Goal: Task Accomplishment & Management: Manage account settings

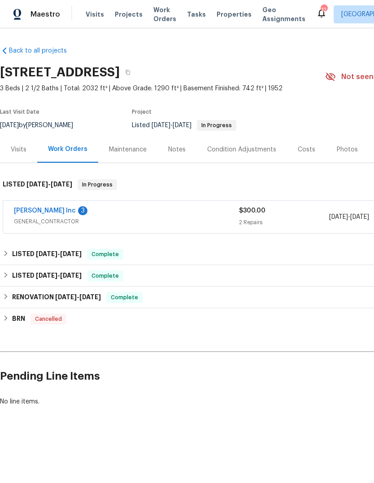
click at [279, 210] on div "$300.00" at bounding box center [284, 210] width 90 height 9
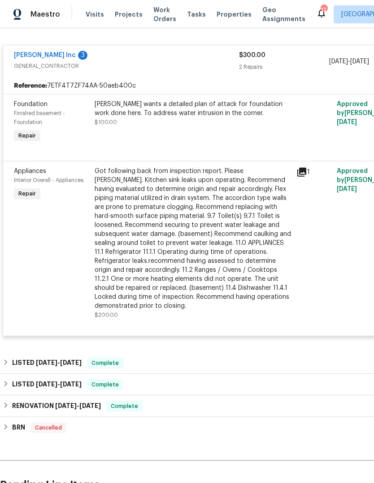
scroll to position [163, 1]
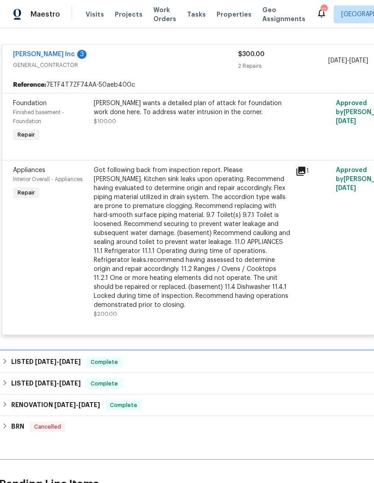
click at [283, 354] on div "LISTED 8/1/25 - 8/1/25 Complete" at bounding box center [252, 362] width 507 height 22
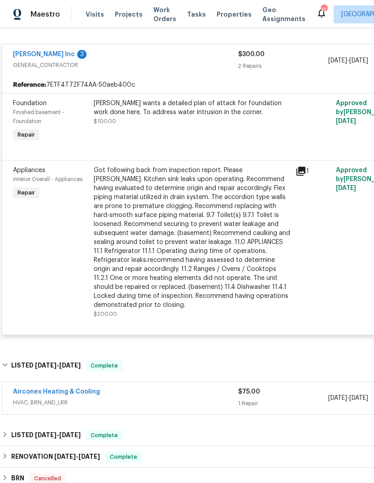
click at [300, 397] on div "$75.00 1 Repair" at bounding box center [283, 398] width 90 height 22
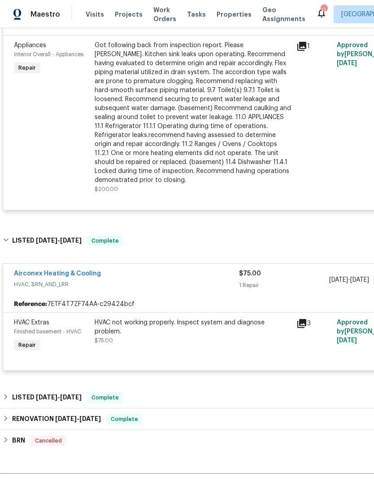
scroll to position [288, 0]
click at [68, 275] on link "Airconex Heating & Cooling" at bounding box center [57, 273] width 87 height 6
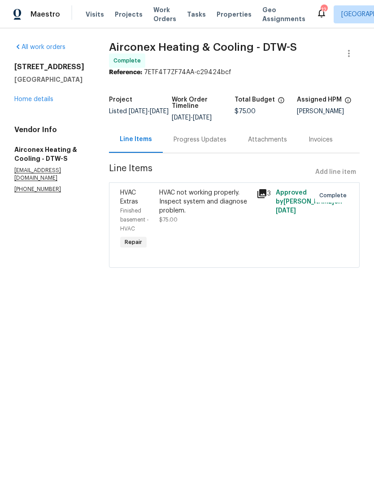
click at [201, 135] on div "Progress Updates" at bounding box center [200, 139] width 53 height 9
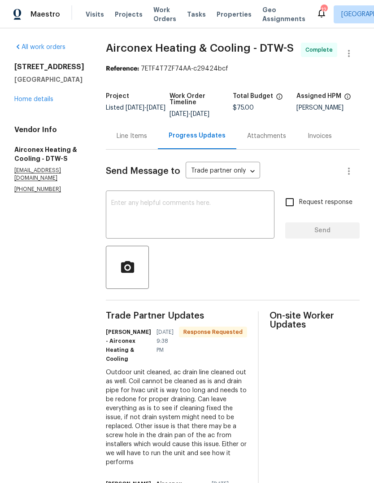
click at [39, 96] on link "Home details" at bounding box center [33, 99] width 39 height 6
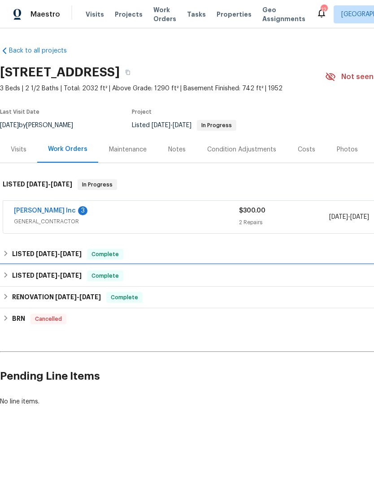
click at [181, 265] on div "LISTED 6/24/25 - 7/11/25 Complete" at bounding box center [253, 276] width 507 height 22
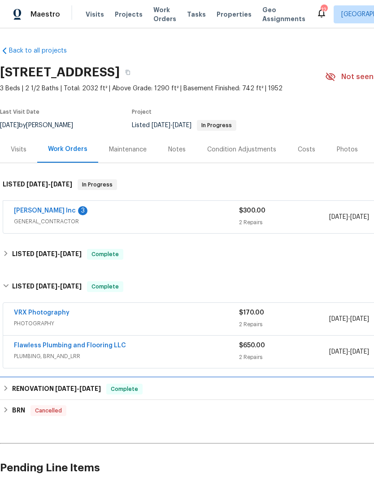
click at [182, 383] on div "RENOVATION 6/3/25 - 6/23/25 Complete" at bounding box center [254, 388] width 502 height 11
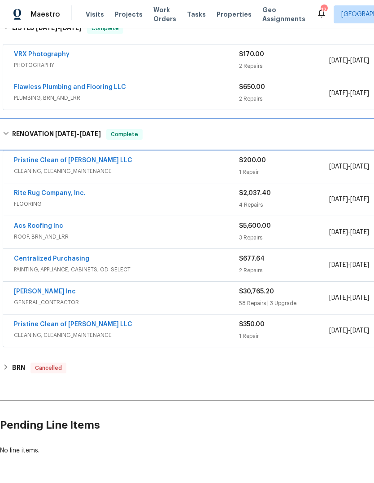
scroll to position [257, 0]
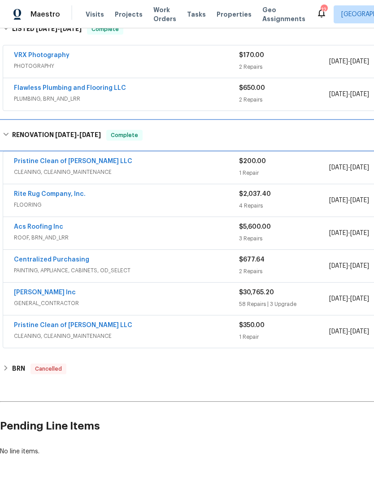
click at [195, 137] on div "RENOVATION 6/3/25 - 6/23/25 Complete" at bounding box center [254, 135] width 502 height 11
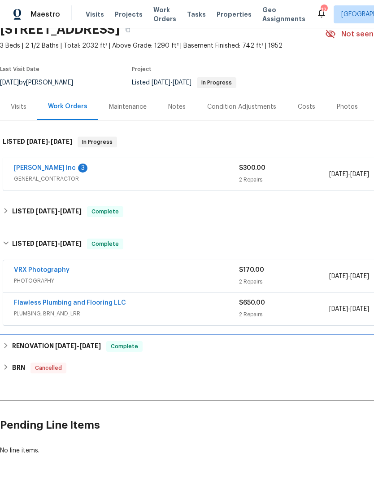
scroll to position [42, 0]
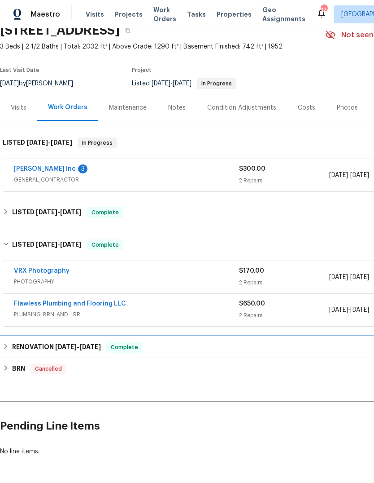
click at [272, 345] on div "RENOVATION 6/3/25 - 6/23/25 Complete" at bounding box center [254, 347] width 502 height 11
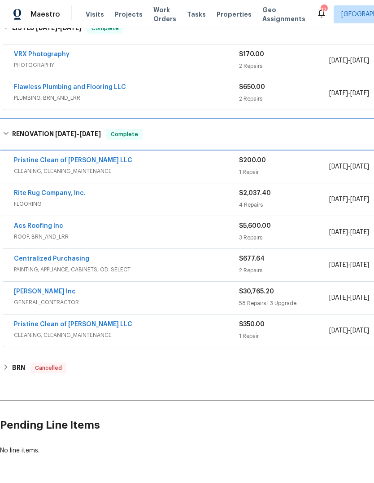
scroll to position [257, 0]
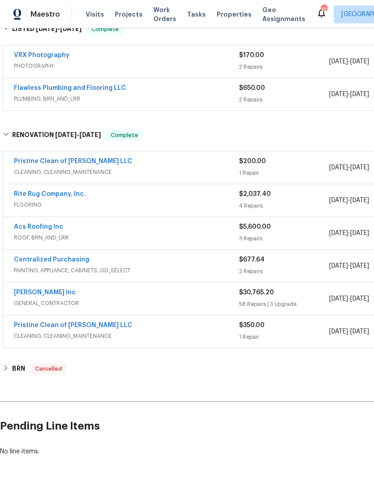
click at [303, 299] on div "58 Repairs | 3 Upgrade" at bounding box center [284, 303] width 90 height 9
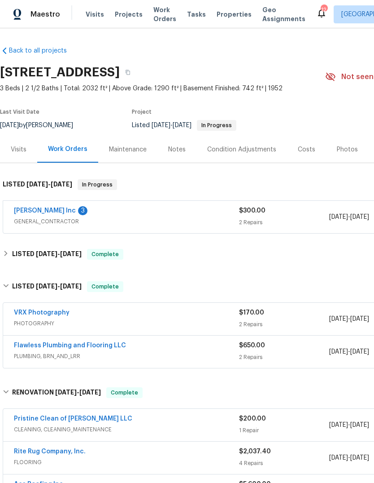
scroll to position [0, 0]
click at [129, 142] on div "Maintenance" at bounding box center [127, 149] width 59 height 26
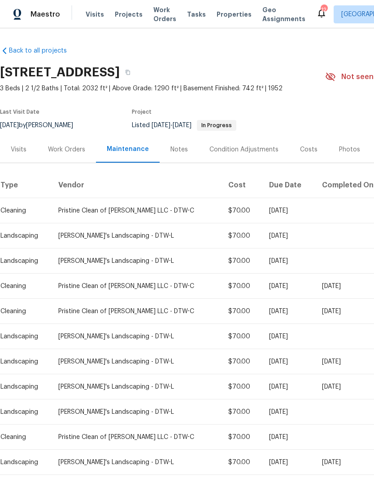
click at [70, 147] on div "Work Orders" at bounding box center [66, 149] width 37 height 9
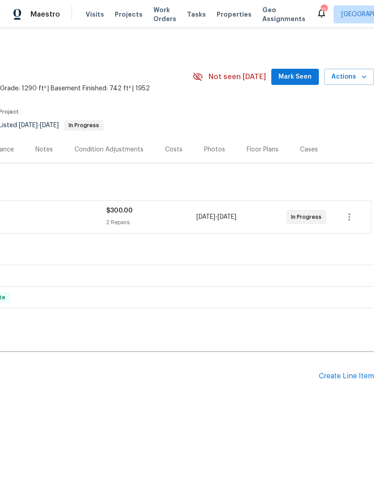
scroll to position [0, 133]
click at [342, 373] on div "Create Line Item" at bounding box center [346, 376] width 55 height 9
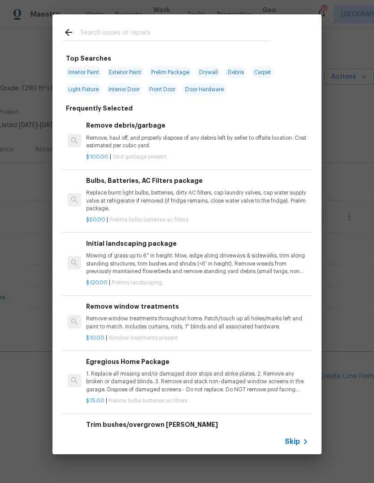
click at [105, 32] on input "text" at bounding box center [175, 33] width 190 height 13
type input "Hvac"
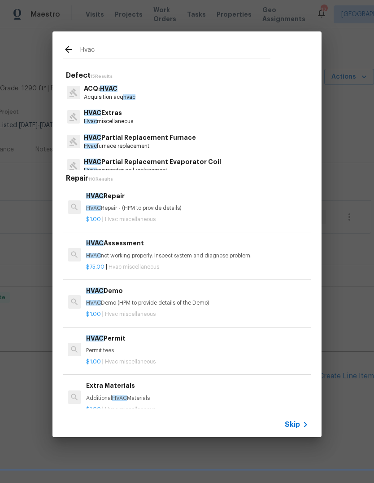
click at [130, 205] on p "HVAC Repair - (HPM to provide details)" at bounding box center [197, 208] width 223 height 8
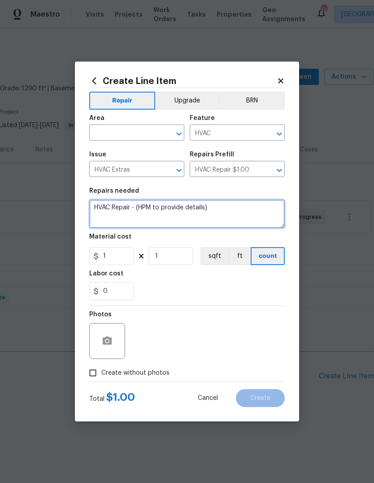
click at [142, 208] on textarea "HVAC Repair - (HPM to provide details)" at bounding box center [187, 213] width 196 height 29
click at [141, 208] on textarea "HVAC Repair - (HPM to provide details)" at bounding box center [187, 213] width 196 height 29
click at [144, 209] on textarea "HVAC Repair - (HPM to provide details)" at bounding box center [187, 213] width 196 height 29
click at [143, 209] on textarea "HVAC Repair - (HPM to provide details)" at bounding box center [187, 213] width 196 height 29
click at [114, 207] on textarea "HVAC Repair - (HPM to provide details)" at bounding box center [187, 213] width 196 height 29
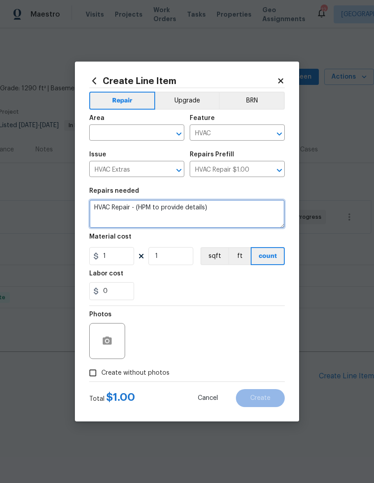
click at [114, 207] on textarea "HVAC Repair - (HPM to provide details)" at bounding box center [187, 213] width 196 height 29
click at [122, 206] on textarea "HVAC Repair - (HPM to provide details)" at bounding box center [187, 213] width 196 height 29
type textarea "Rerun drain line, and repair leak under unit."
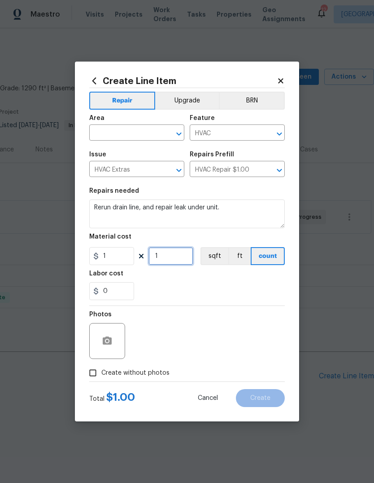
click at [167, 257] on input "1" at bounding box center [171, 256] width 45 height 18
type input "100"
click at [93, 370] on input "Create without photos" at bounding box center [92, 372] width 17 height 17
checkbox input "true"
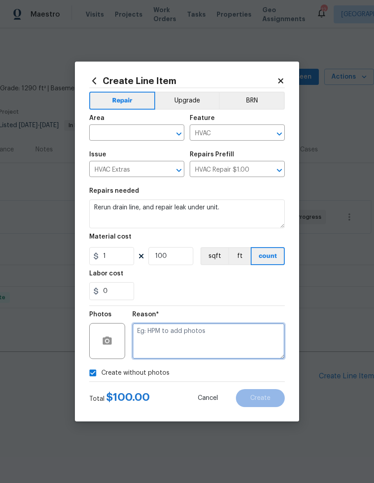
click at [253, 341] on textarea at bounding box center [208, 341] width 153 height 36
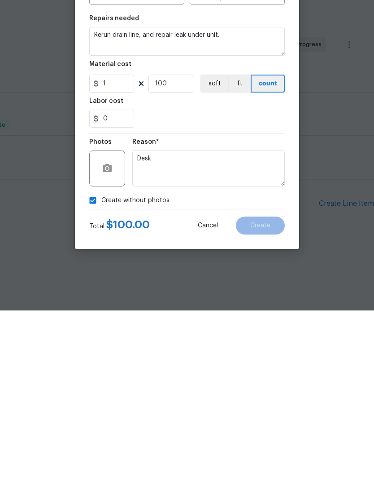
click at [226, 364] on div "Create without photos" at bounding box center [187, 372] width 196 height 17
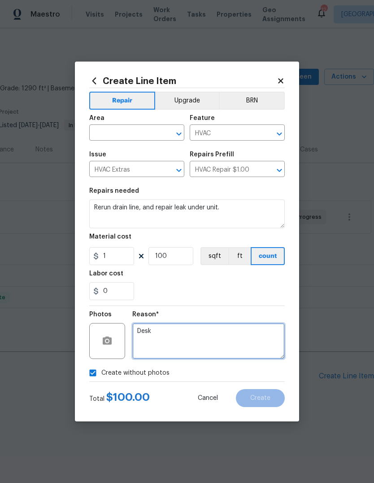
click at [268, 359] on textarea "Desk" at bounding box center [208, 341] width 153 height 36
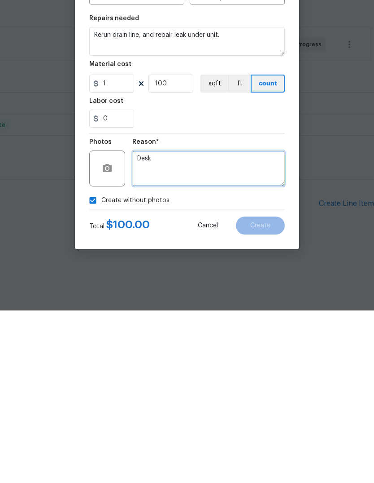
type textarea "Desk"
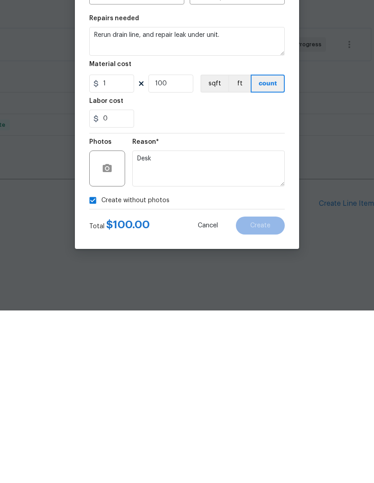
click at [242, 364] on div "Create without photos" at bounding box center [187, 372] width 196 height 17
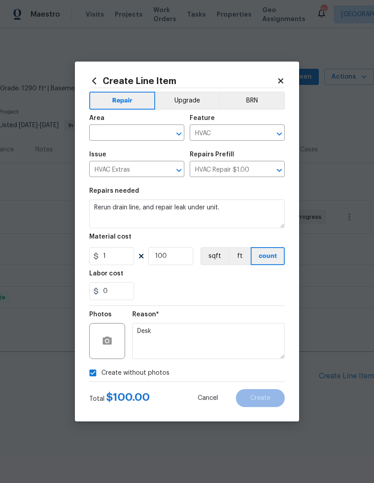
click at [129, 132] on input "text" at bounding box center [124, 134] width 70 height 14
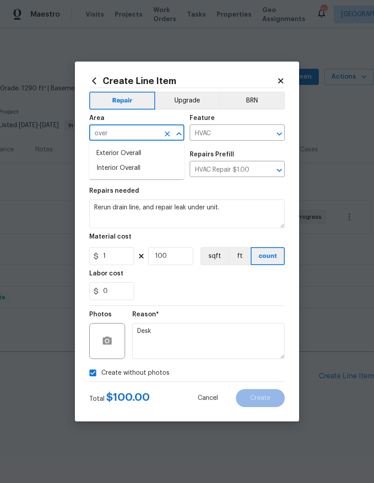
click at [112, 168] on li "Interior Overall" at bounding box center [136, 168] width 95 height 15
type input "Interior Overall"
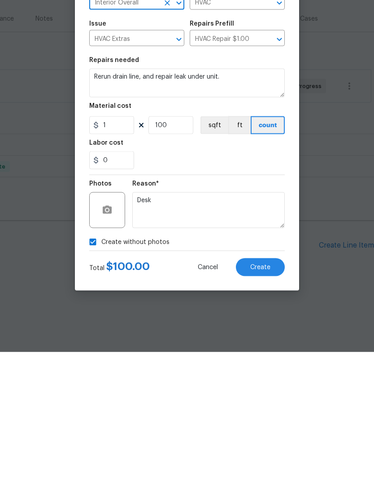
click at [255, 395] on span "Create" at bounding box center [260, 398] width 20 height 7
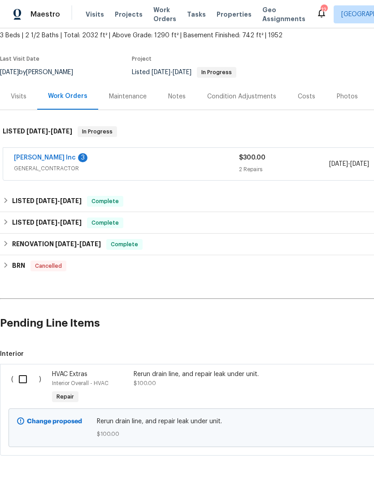
scroll to position [53, 0]
click at [23, 380] on input "checkbox" at bounding box center [26, 378] width 26 height 19
checkbox input "true"
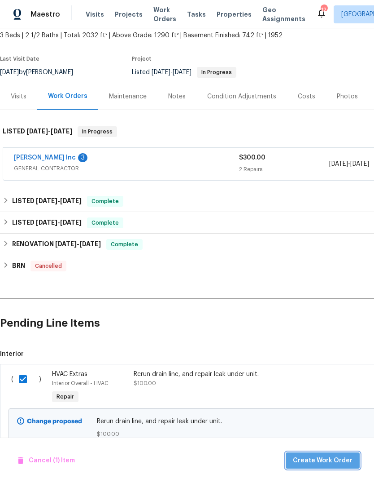
click at [329, 459] on span "Create Work Order" at bounding box center [323, 460] width 60 height 11
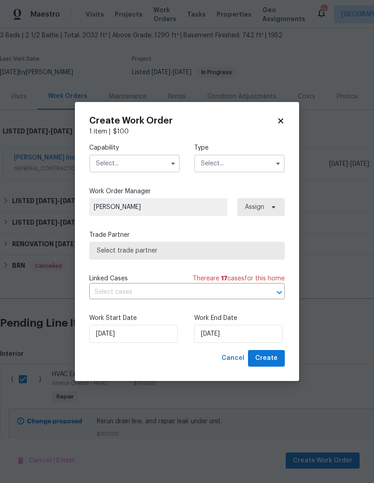
click at [107, 171] on input "text" at bounding box center [134, 163] width 91 height 18
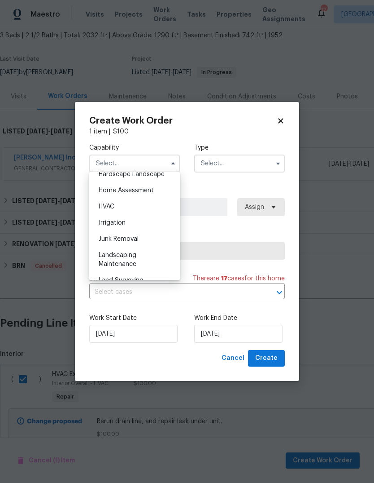
scroll to position [516, 0]
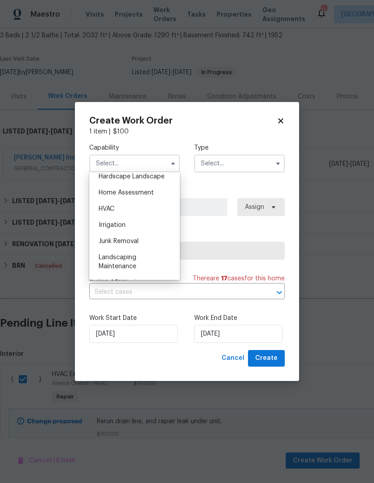
click at [107, 207] on span "HVAC" at bounding box center [107, 209] width 16 height 6
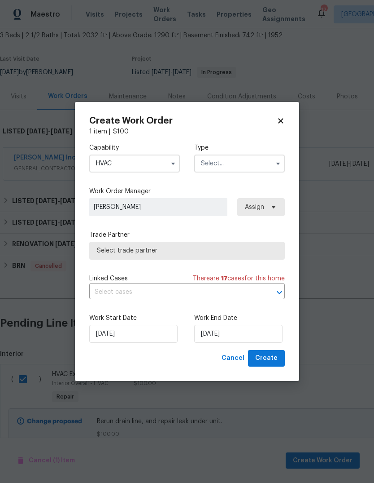
type input "HVAC"
click at [206, 162] on input "text" at bounding box center [239, 163] width 91 height 18
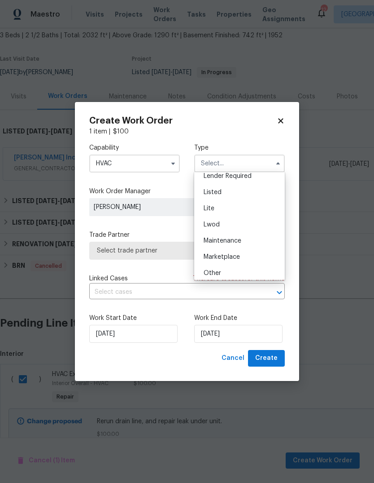
scroll to position [87, 0]
click at [211, 190] on span "Listed" at bounding box center [213, 192] width 18 height 6
type input "Listed"
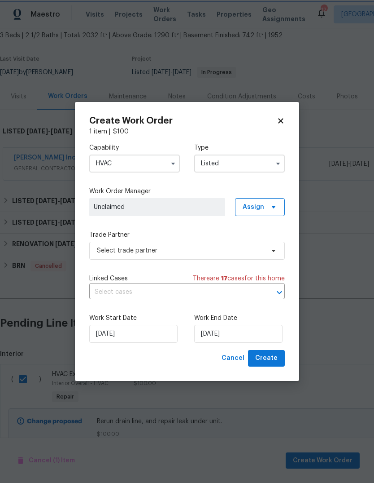
scroll to position [0, 0]
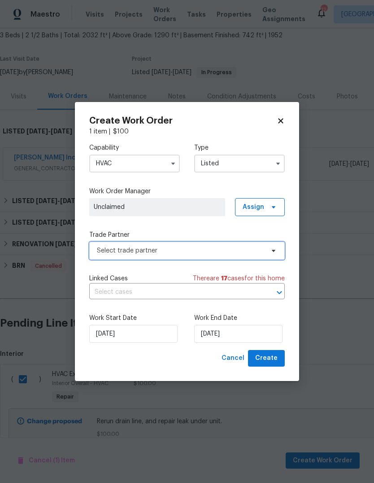
click at [121, 251] on span "Select trade partner" at bounding box center [180, 250] width 167 height 9
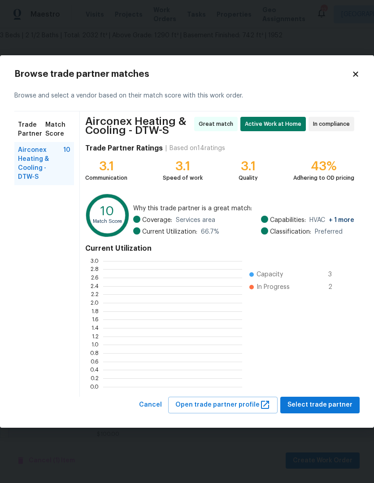
scroll to position [126, 139]
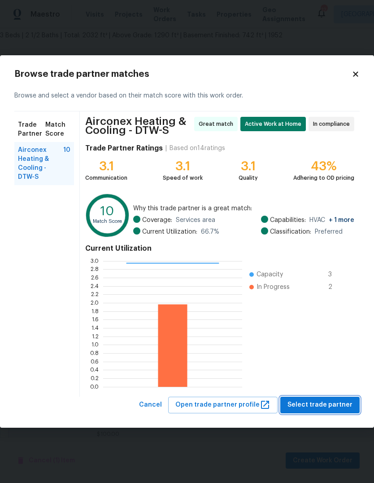
click at [336, 404] on span "Select trade partner" at bounding box center [320, 404] width 65 height 11
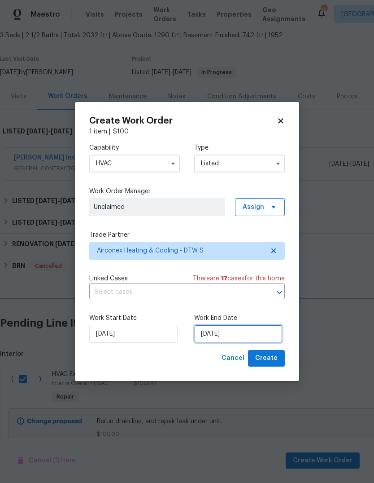
click at [243, 332] on input "8/14/2025" at bounding box center [238, 334] width 88 height 18
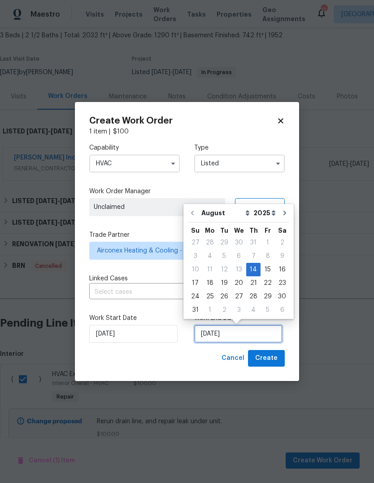
scroll to position [7, 0]
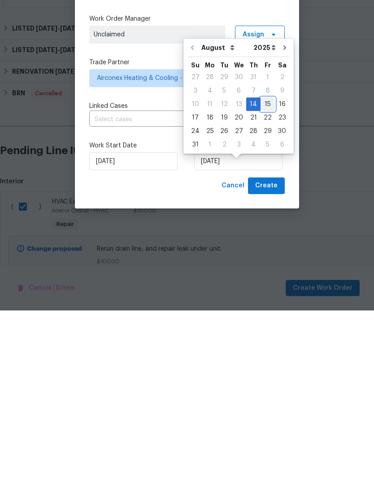
click at [263, 270] on div "15" at bounding box center [268, 276] width 14 height 13
type input "8/15/2025"
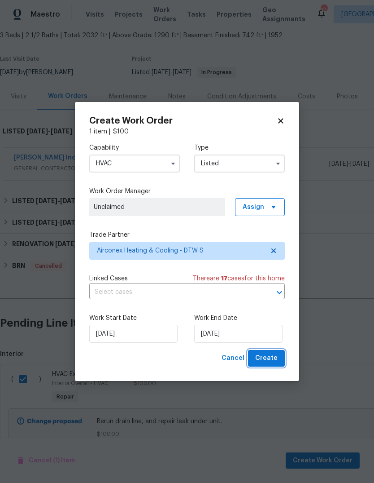
click at [277, 364] on button "Create" at bounding box center [266, 358] width 37 height 17
checkbox input "false"
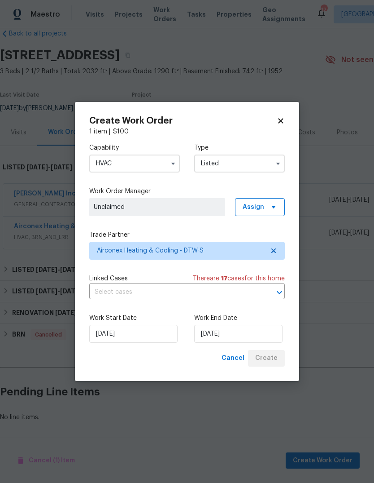
scroll to position [0, 0]
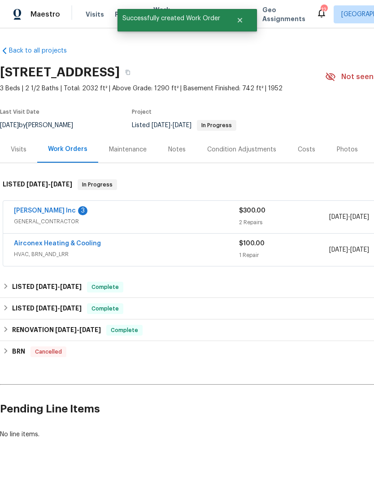
click at [340, 391] on h2 "Pending Line Items" at bounding box center [226, 409] width 452 height 42
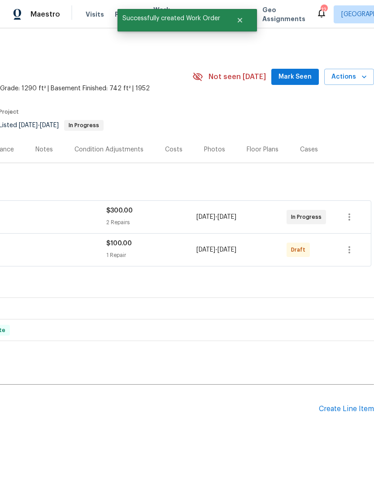
scroll to position [0, 133]
click at [355, 244] on icon "button" at bounding box center [349, 249] width 11 height 11
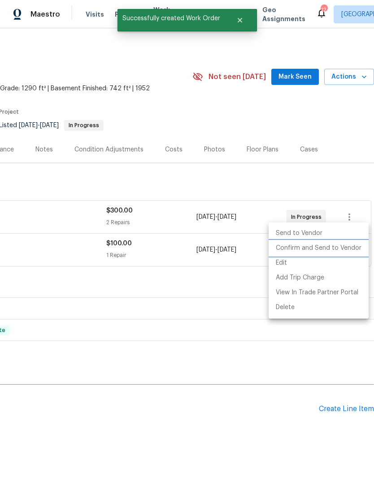
click at [326, 247] on li "Confirm and Send to Vendor" at bounding box center [319, 248] width 100 height 15
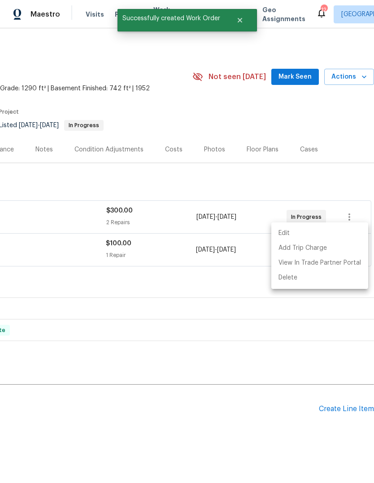
click at [287, 365] on div at bounding box center [187, 241] width 374 height 483
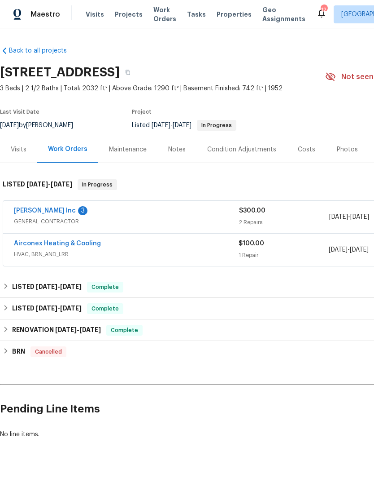
scroll to position [0, 0]
click at [35, 207] on link "[PERSON_NAME] Inc" at bounding box center [45, 210] width 62 height 6
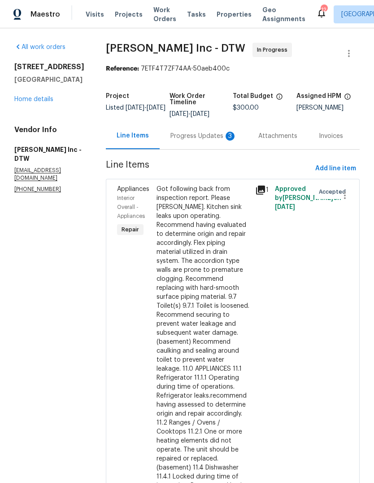
click at [191, 143] on div "Progress Updates 3" at bounding box center [204, 136] width 88 height 26
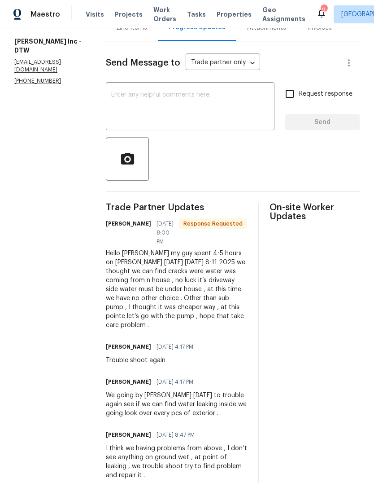
scroll to position [108, 0]
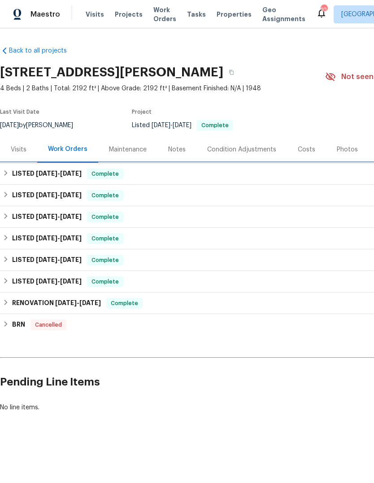
click at [22, 173] on h6 "LISTED [DATE] - [DATE]" at bounding box center [47, 173] width 70 height 11
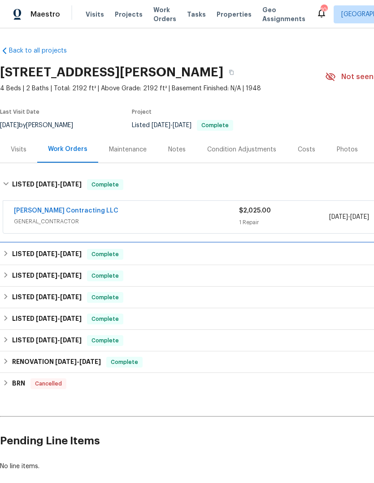
click at [12, 253] on h6 "LISTED [DATE] - [DATE]" at bounding box center [47, 254] width 70 height 11
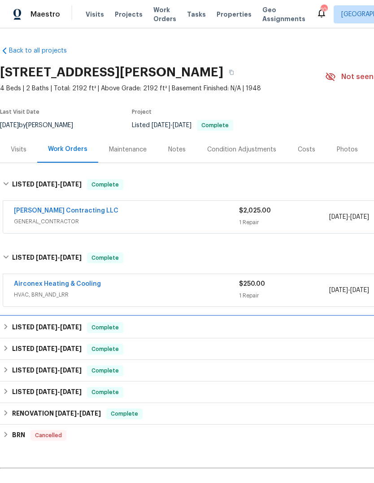
click at [10, 327] on div "LISTED [DATE] - [DATE] Complete" at bounding box center [254, 327] width 502 height 11
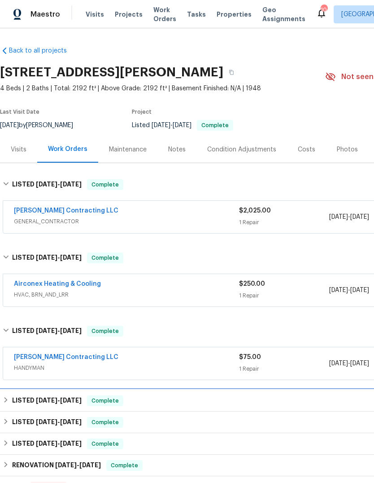
click at [8, 400] on icon at bounding box center [6, 399] width 6 height 6
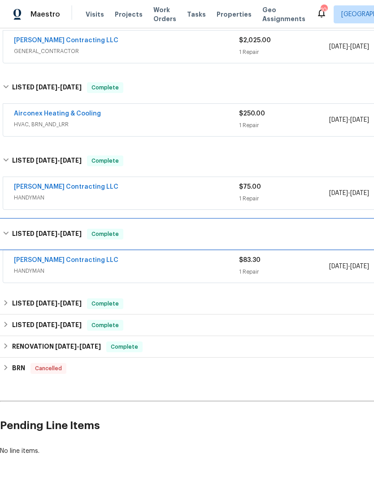
scroll to position [170, 0]
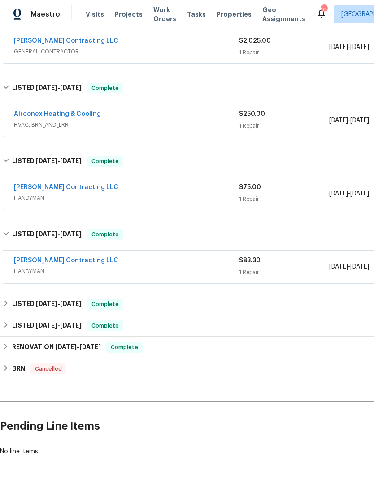
click at [12, 303] on h6 "LISTED [DATE] - [DATE]" at bounding box center [47, 303] width 70 height 11
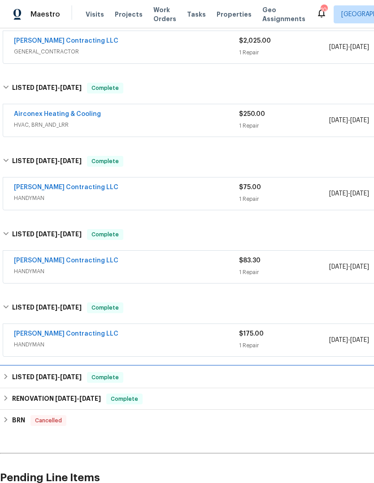
click at [11, 377] on div "LISTED [DATE] - [DATE] Complete" at bounding box center [254, 377] width 502 height 11
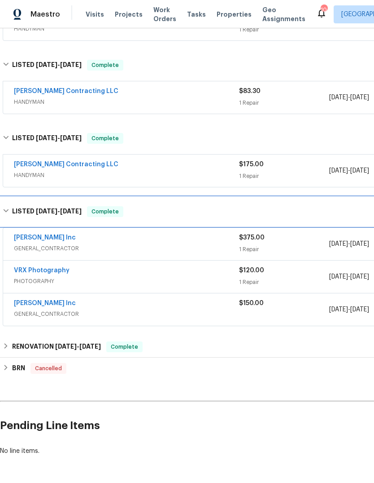
scroll to position [338, 0]
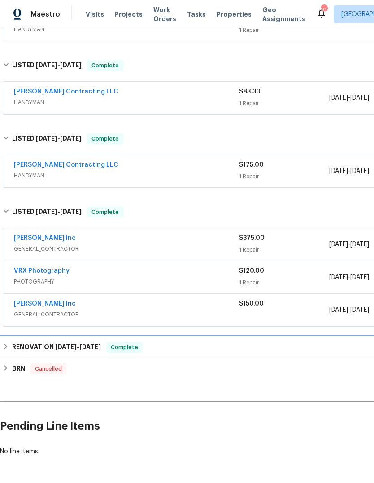
click at [11, 348] on div "RENOVATION [DATE] - [DATE] Complete" at bounding box center [254, 347] width 502 height 11
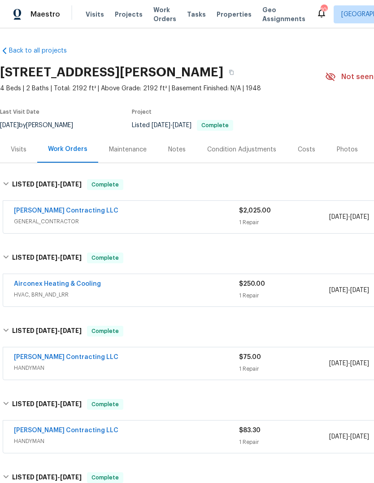
scroll to position [0, 0]
click at [130, 149] on div "Maintenance" at bounding box center [128, 149] width 38 height 9
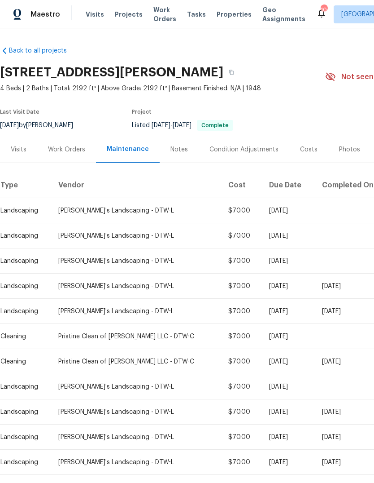
click at [180, 156] on div "Notes" at bounding box center [179, 149] width 39 height 26
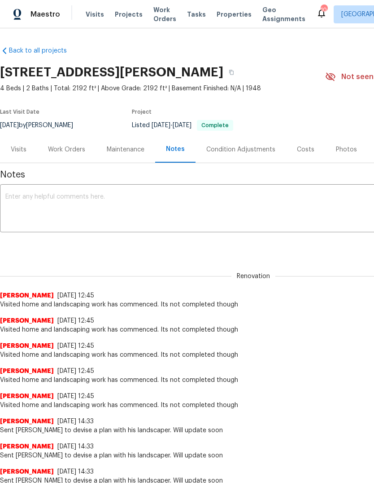
click at [218, 16] on span "Properties" at bounding box center [234, 14] width 35 height 9
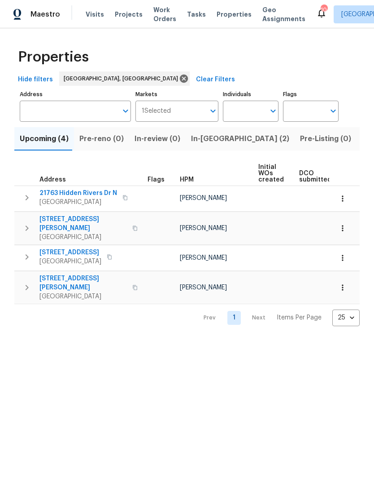
click at [206, 140] on span "In-[GEOGRAPHIC_DATA] (2)" at bounding box center [240, 138] width 98 height 13
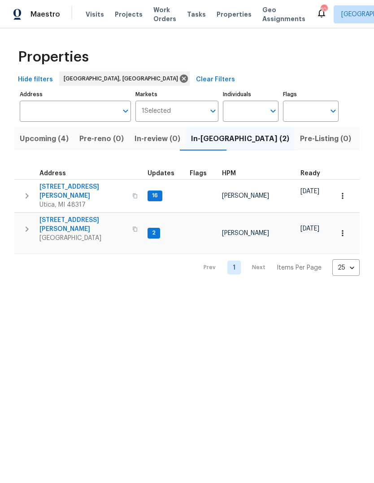
click at [61, 215] on span "[STREET_ADDRESS][PERSON_NAME]" at bounding box center [84, 224] width 88 height 18
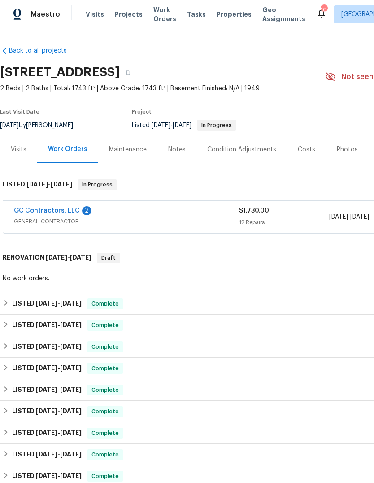
click at [136, 212] on div "GC Contractors, LLC 2" at bounding box center [126, 211] width 225 height 11
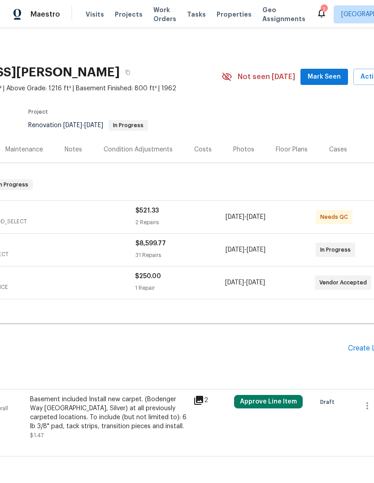
scroll to position [0, 153]
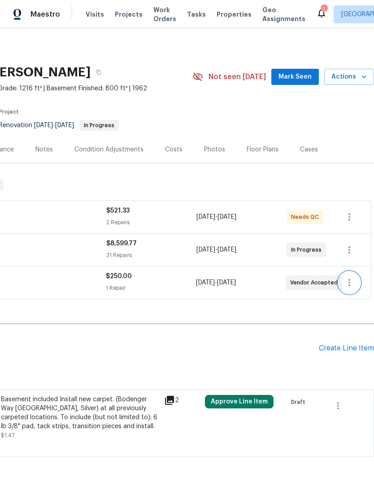
click at [350, 283] on icon "button" at bounding box center [349, 282] width 11 height 11
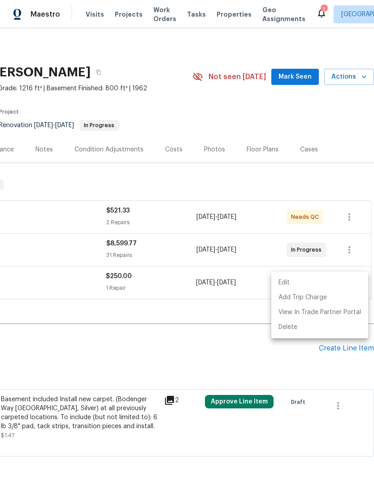
click at [288, 278] on li "Edit" at bounding box center [320, 282] width 97 height 15
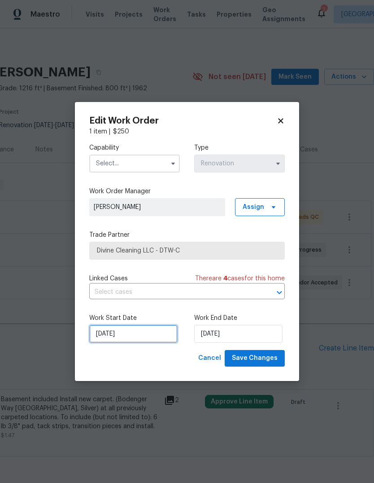
click at [111, 342] on input "8/15/2025" at bounding box center [133, 334] width 88 height 18
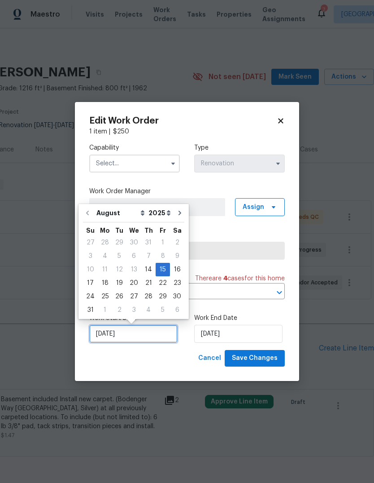
scroll to position [7, 0]
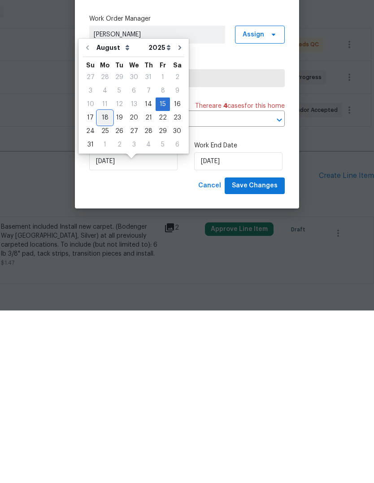
click at [105, 284] on div "18" at bounding box center [105, 290] width 14 height 13
type input "8/18/2025"
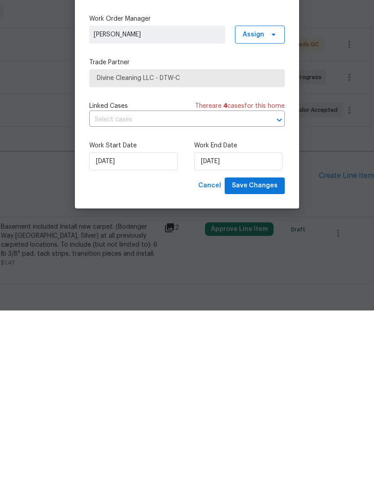
scroll to position [34, 0]
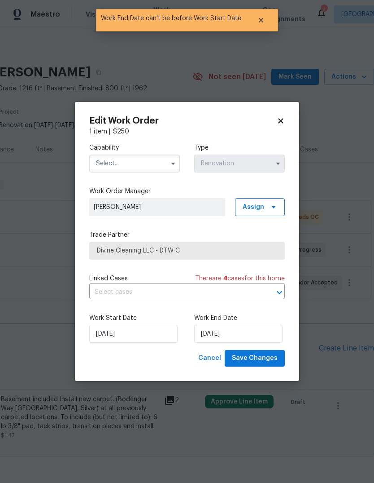
click at [114, 166] on input "text" at bounding box center [134, 163] width 91 height 18
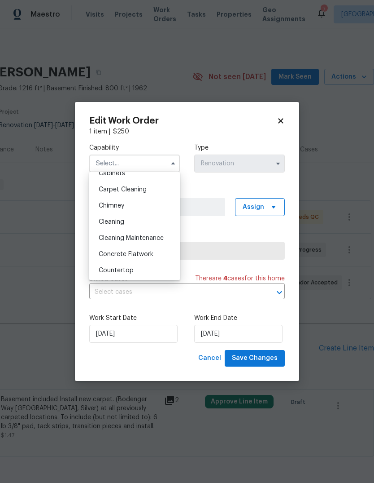
scroll to position [89, 0]
click at [106, 227] on div "Cleaning" at bounding box center [135, 222] width 86 height 16
type input "Cleaning"
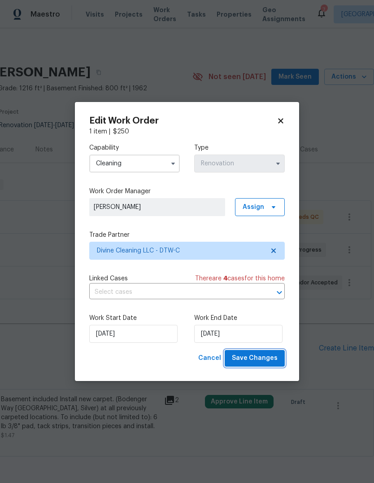
click at [250, 362] on span "Save Changes" at bounding box center [255, 357] width 46 height 11
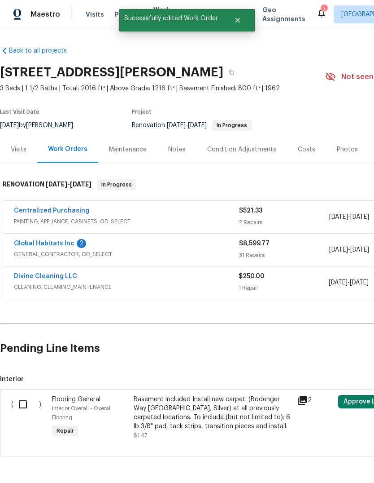
scroll to position [0, 0]
click at [42, 273] on link "Divine Cleaning LLC" at bounding box center [45, 276] width 63 height 6
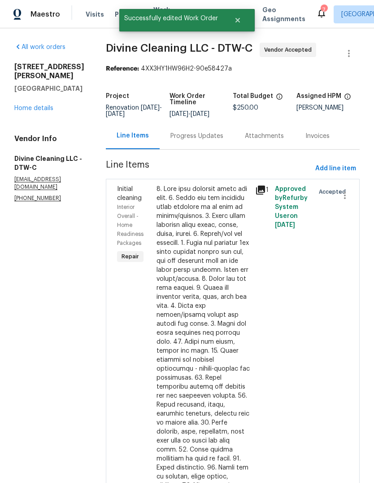
click at [197, 140] on div "Progress Updates" at bounding box center [197, 136] width 53 height 9
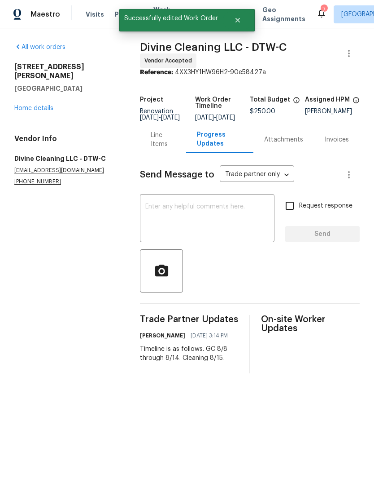
click at [169, 230] on textarea at bounding box center [207, 218] width 124 height 31
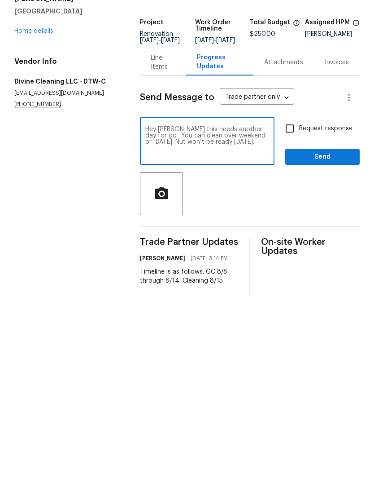
click at [183, 203] on textarea "Hey Devonta this needs another day for gc. You can clean over weekend or Monday…" at bounding box center [207, 218] width 124 height 31
click at [176, 203] on textarea "Hey Devonta this needs another day for gc. You can clean over weekend or Monday…" at bounding box center [207, 218] width 124 height 31
click at [182, 203] on textarea "Hey Devonta this needs another day for gc. You can clean over weekend or Monday…" at bounding box center [207, 218] width 124 height 31
click at [263, 203] on textarea "Hey Devonta this needs another day for gc. You can clean over weekend or Monday…" at bounding box center [207, 218] width 124 height 31
type textarea "Hey Devonta this needs another day for gc. You can clean over weekend or Monday…"
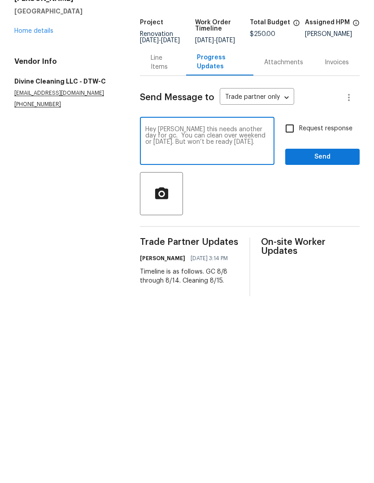
click at [292, 196] on input "Request response" at bounding box center [290, 205] width 19 height 19
checkbox input "true"
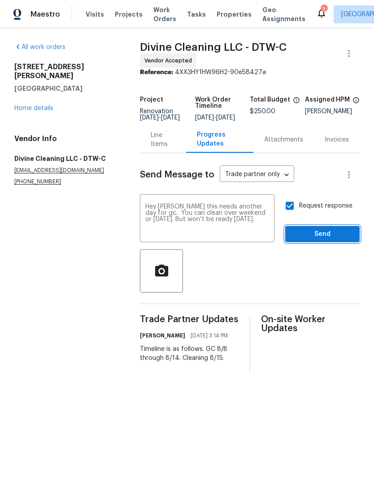
click at [298, 233] on button "Send" at bounding box center [322, 234] width 75 height 17
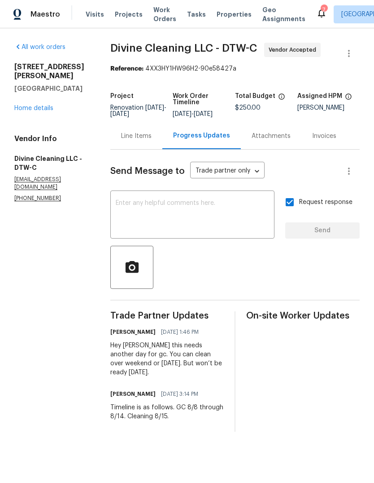
click at [22, 105] on link "Home details" at bounding box center [33, 108] width 39 height 6
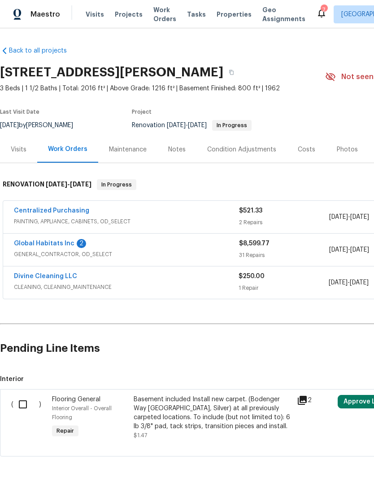
click at [182, 145] on div "Notes" at bounding box center [177, 149] width 18 height 9
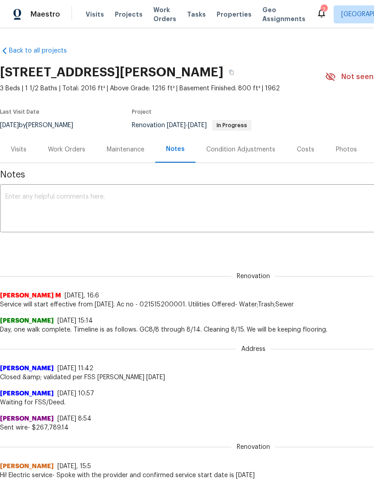
click at [51, 206] on textarea at bounding box center [253, 208] width 496 height 31
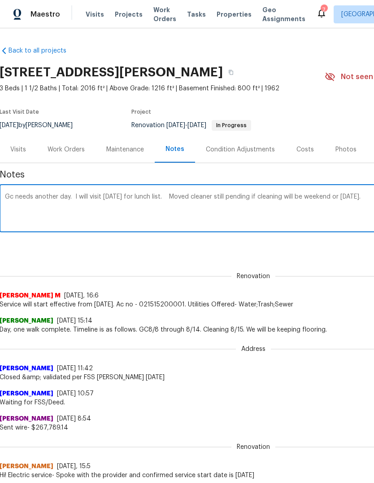
scroll to position [0, 133]
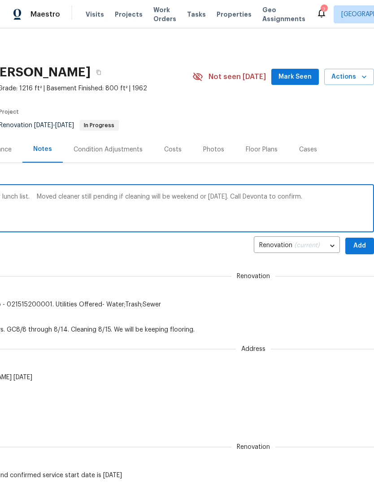
type textarea "Gc needs another day. I will visit tomorrow for lunch list. Moved cleaner still…"
click at [361, 251] on button "Add" at bounding box center [360, 245] width 29 height 17
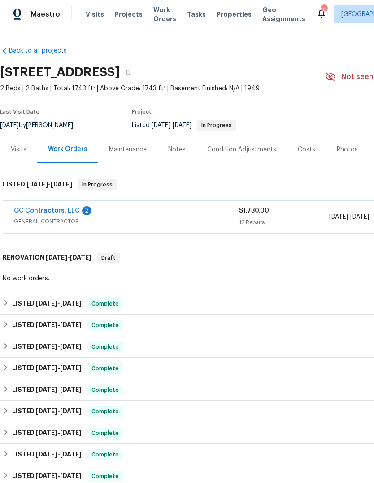
click at [293, 219] on div "12 Repairs" at bounding box center [284, 222] width 90 height 9
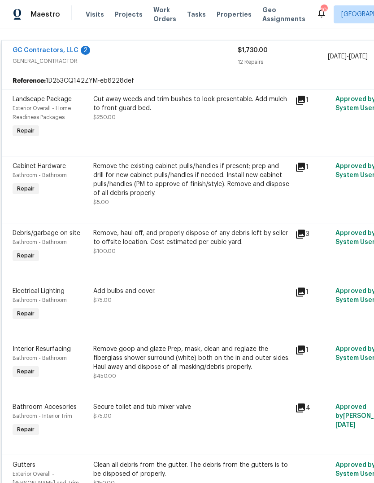
scroll to position [187, 132]
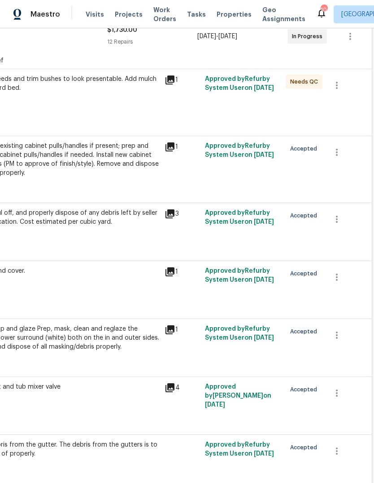
click at [132, 173] on div "Remove the existing cabinet pulls/handles if present; prep and drill for new ca…" at bounding box center [61, 159] width 197 height 36
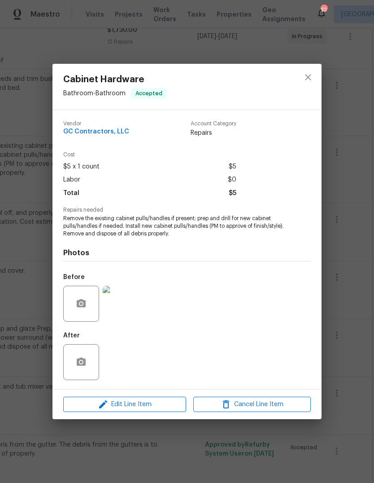
click at [114, 303] on img at bounding box center [121, 303] width 36 height 36
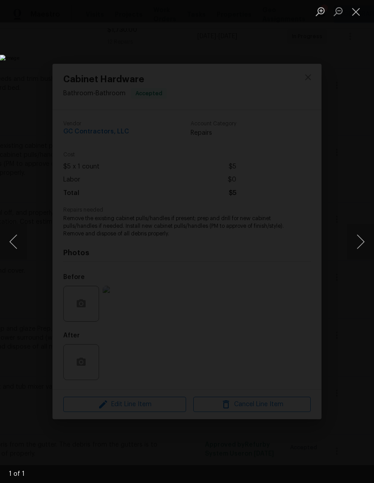
click at [352, 13] on button "Close lightbox" at bounding box center [356, 12] width 18 height 16
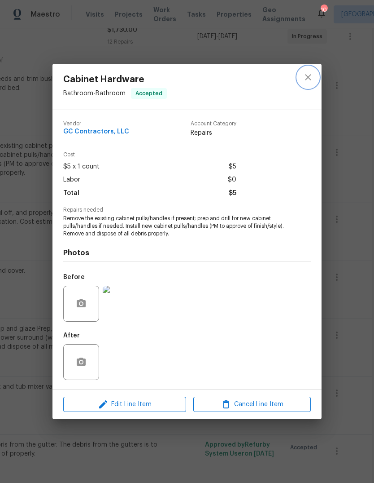
click at [303, 73] on icon "close" at bounding box center [308, 77] width 11 height 11
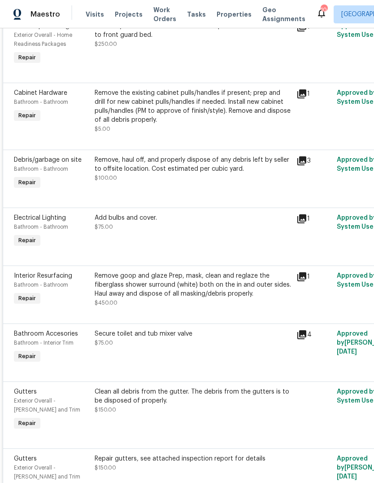
scroll to position [240, 0]
click at [303, 163] on icon at bounding box center [302, 160] width 11 height 11
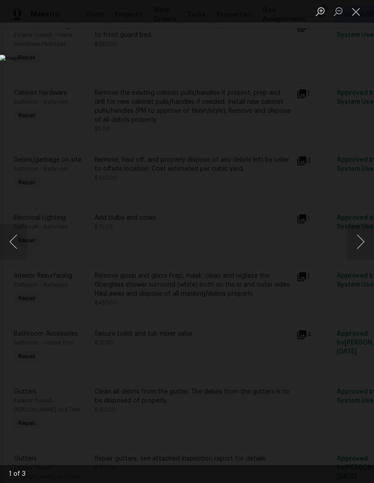
click at [359, 243] on button "Next image" at bounding box center [360, 242] width 27 height 36
click at [358, 238] on button "Next image" at bounding box center [360, 242] width 27 height 36
click at [358, 235] on button "Next image" at bounding box center [360, 242] width 27 height 36
click at [358, 10] on button "Close lightbox" at bounding box center [356, 12] width 18 height 16
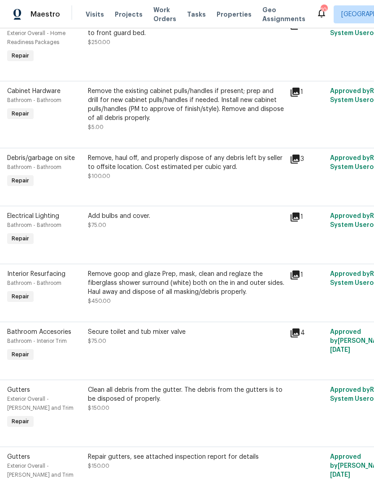
scroll to position [242, 7]
click at [296, 219] on icon at bounding box center [295, 216] width 11 height 11
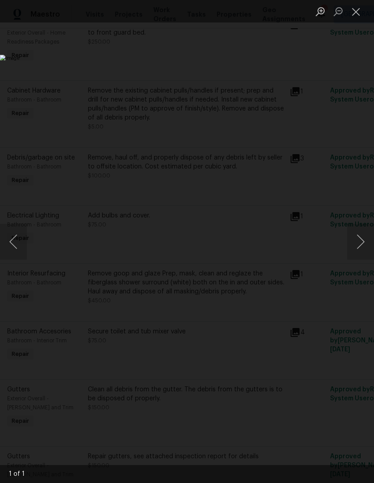
click at [358, 12] on button "Close lightbox" at bounding box center [356, 12] width 18 height 16
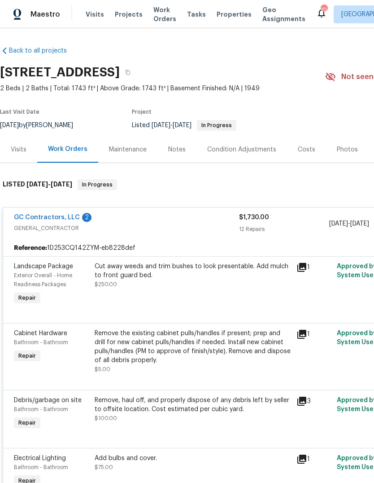
scroll to position [0, 0]
click at [33, 218] on link "GC Contractors, LLC" at bounding box center [47, 217] width 66 height 6
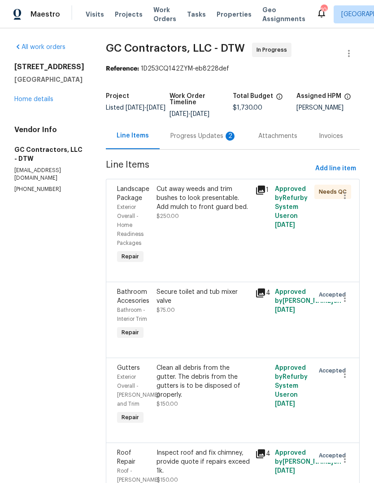
click at [228, 142] on div "Progress Updates 2" at bounding box center [204, 136] width 88 height 26
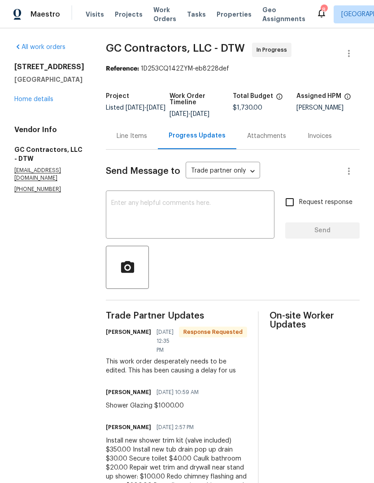
click at [117, 132] on div "Line Items" at bounding box center [132, 136] width 31 height 9
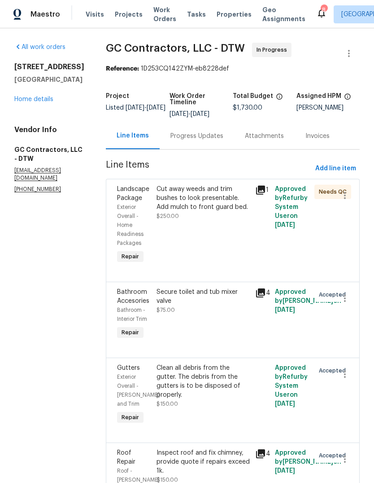
click at [176, 123] on div "Progress Updates" at bounding box center [197, 136] width 75 height 26
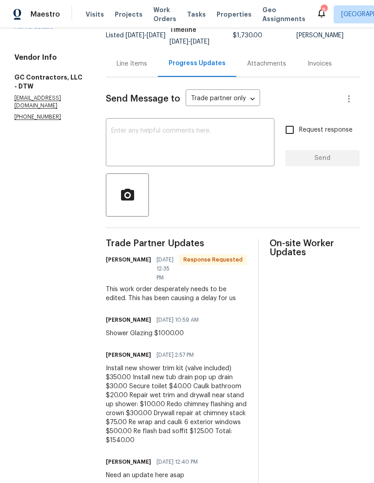
scroll to position [72, 0]
click at [121, 60] on div "Line Items" at bounding box center [132, 64] width 31 height 9
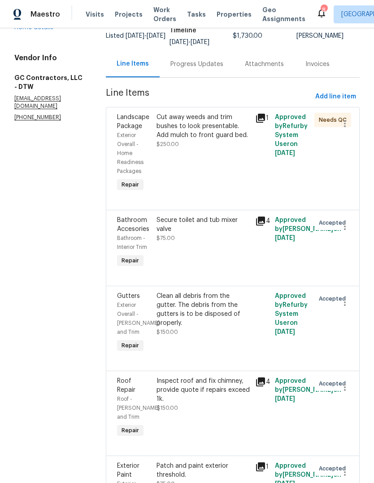
click at [193, 51] on div "Progress Updates" at bounding box center [197, 64] width 75 height 26
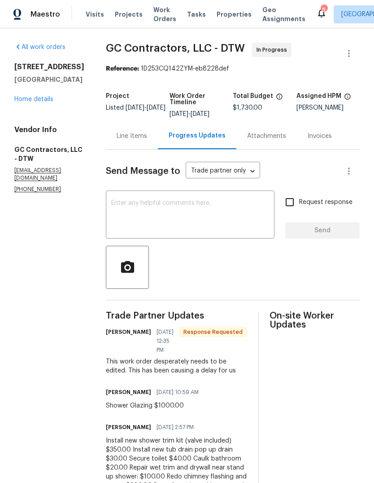
click at [214, 215] on textarea at bounding box center [190, 215] width 158 height 31
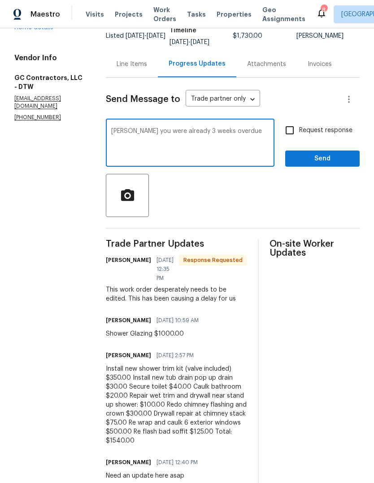
scroll to position [34, 0]
click at [171, 128] on textarea "Gjon you were already 3 weeks overdue" at bounding box center [190, 143] width 158 height 31
click at [217, 128] on textarea "Gjon you were already a weeks overdue" at bounding box center [190, 143] width 158 height 31
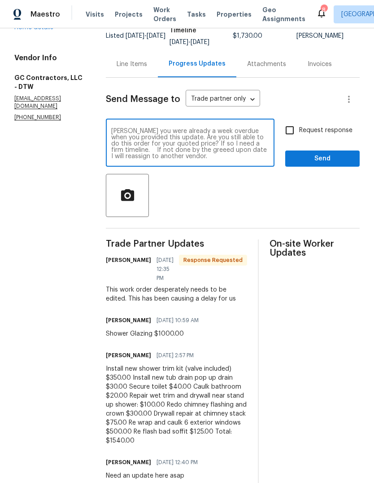
type textarea "Gjon you were already a week overdue when you provided this update. Are you sti…"
click at [294, 121] on input "Request response" at bounding box center [290, 130] width 19 height 19
checkbox input "true"
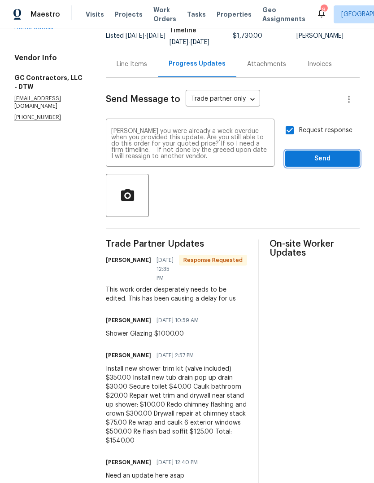
click at [310, 153] on span "Send" at bounding box center [323, 158] width 60 height 11
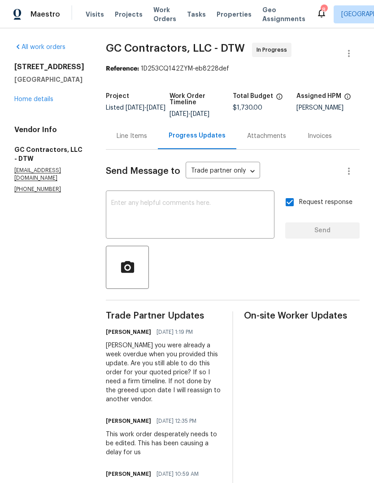
scroll to position [0, 0]
click at [33, 96] on link "Home details" at bounding box center [33, 99] width 39 height 6
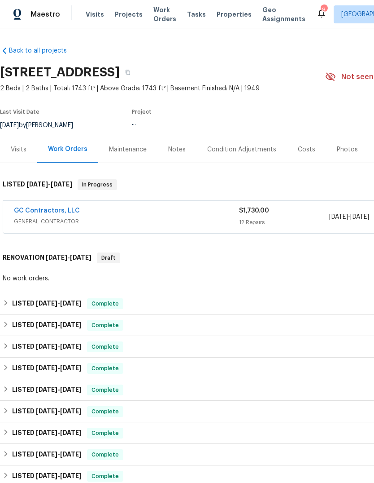
click at [127, 136] on div "Maintenance" at bounding box center [127, 149] width 59 height 26
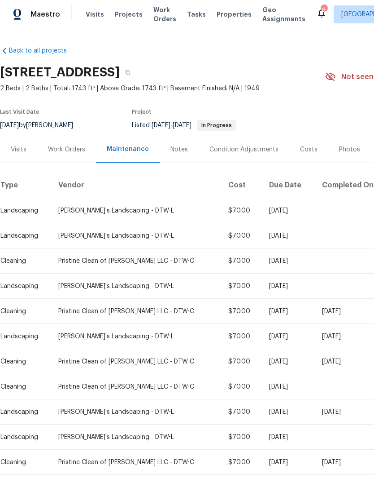
click at [62, 146] on div "Work Orders" at bounding box center [66, 149] width 37 height 9
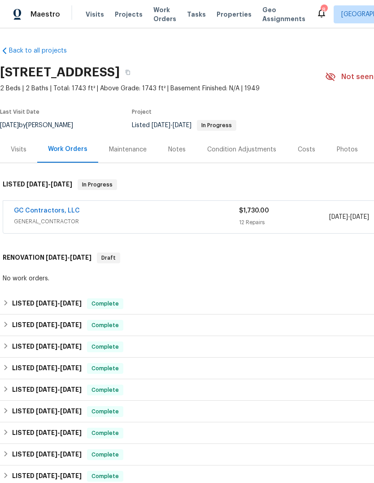
click at [33, 209] on link "GC Contractors, LLC" at bounding box center [47, 210] width 66 height 6
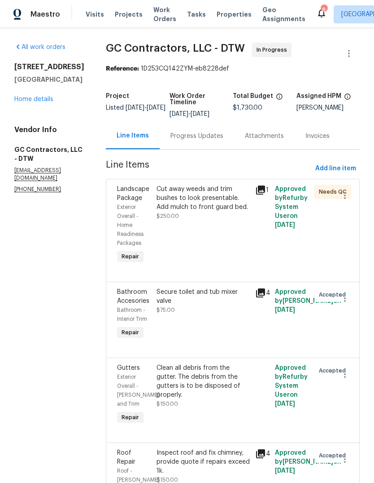
click at [38, 102] on link "Home details" at bounding box center [33, 99] width 39 height 6
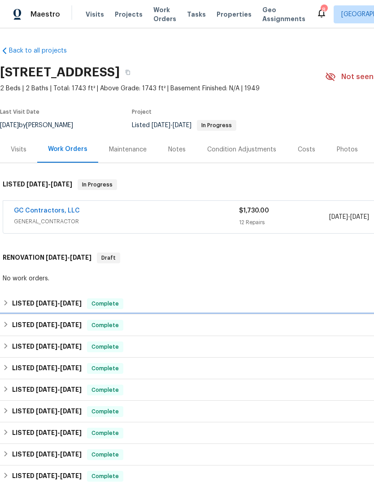
click at [153, 317] on div "LISTED 7/8/25 - 7/8/25 Complete" at bounding box center [253, 325] width 507 height 22
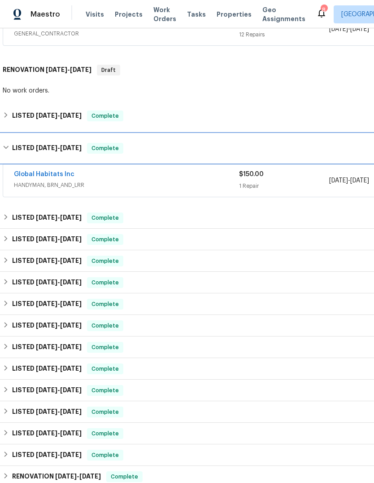
scroll to position [188, 0]
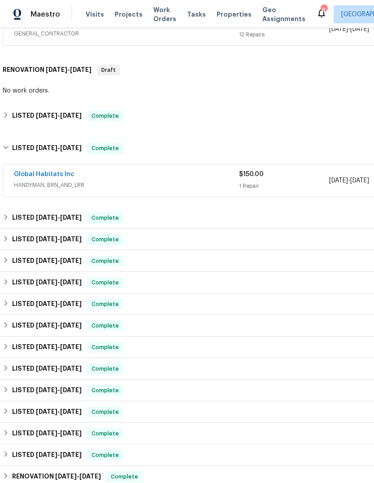
click at [211, 180] on div "Global Habitats Inc" at bounding box center [126, 175] width 225 height 11
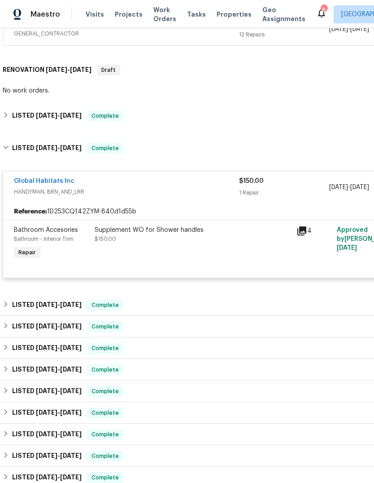
click at [193, 194] on span "HANDYMAN, BRN_AND_LRR" at bounding box center [126, 191] width 225 height 9
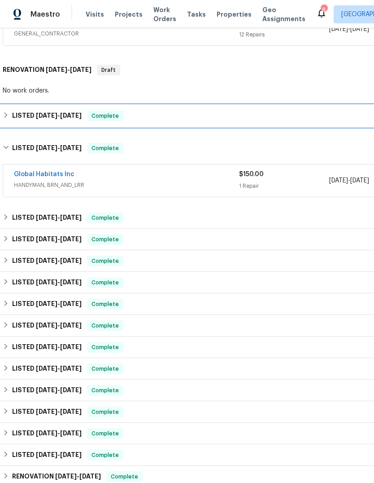
click at [196, 114] on div "LISTED 7/11/25 - 7/14/25 Complete" at bounding box center [254, 115] width 502 height 11
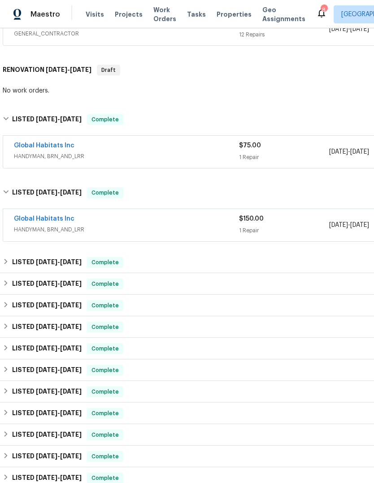
click at [214, 148] on div "Global Habitats Inc" at bounding box center [126, 146] width 225 height 11
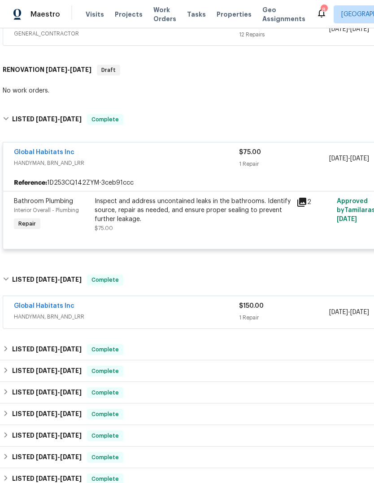
click at [201, 158] on div "Global Habitats Inc" at bounding box center [126, 153] width 225 height 11
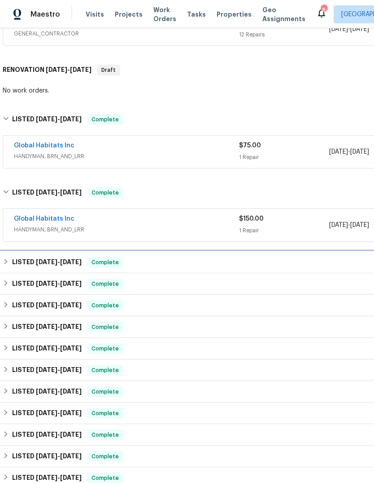
click at [211, 259] on div "LISTED 7/1/25 - 7/3/25 Complete" at bounding box center [254, 262] width 502 height 11
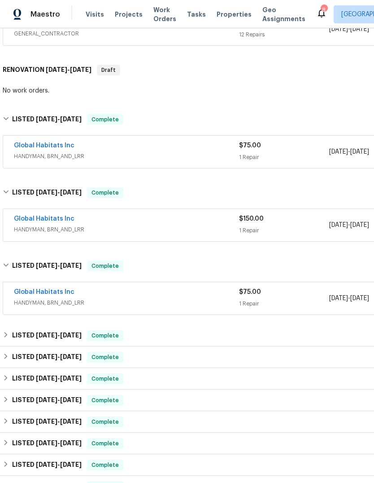
click at [208, 296] on div "Global Habitats Inc" at bounding box center [126, 292] width 225 height 11
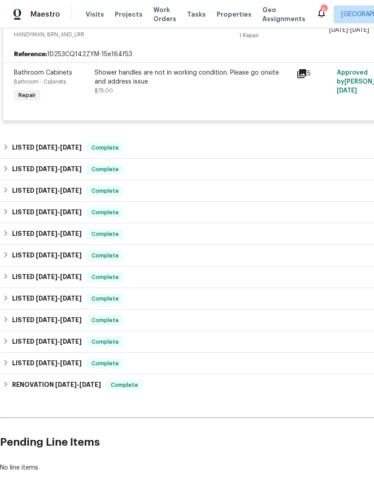
scroll to position [465, 0]
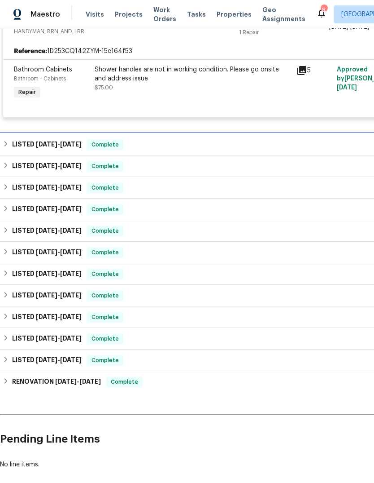
click at [210, 143] on div "LISTED 4/22/25 - 4/22/25 Complete" at bounding box center [254, 144] width 502 height 11
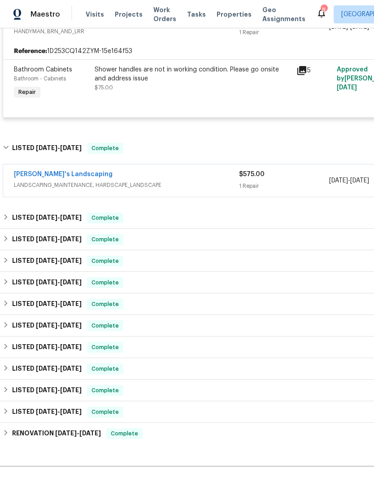
click at [214, 188] on span "LANDSCAPING_MAINTENANCE, HARDSCAPE_LANDSCAPE" at bounding box center [126, 184] width 225 height 9
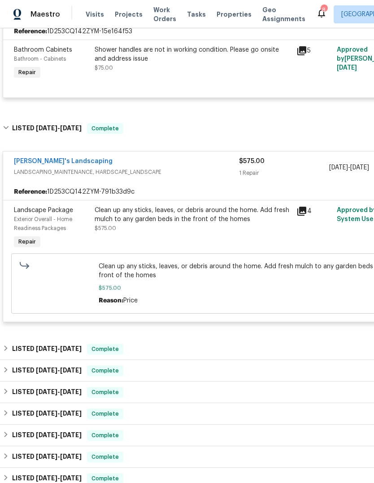
scroll to position [489, 0]
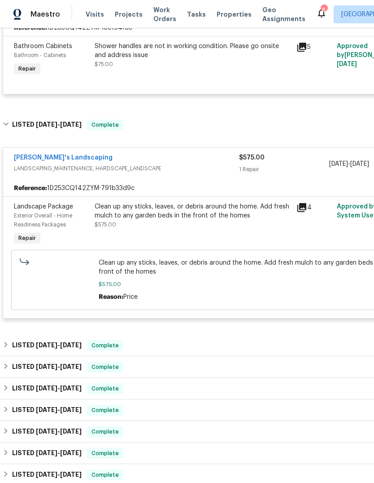
click at [211, 168] on span "LANDSCAPING_MAINTENANCE, HARDSCAPE_LANDSCAPE" at bounding box center [126, 168] width 225 height 9
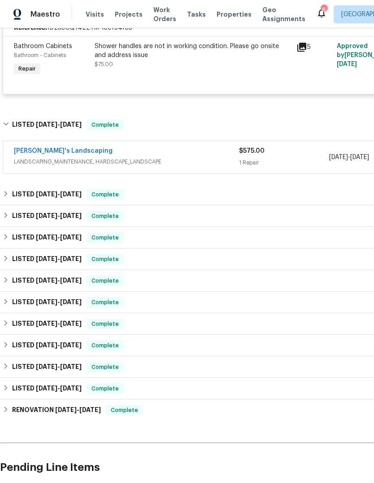
click at [212, 150] on div "Baraiac's Landscaping" at bounding box center [126, 151] width 225 height 11
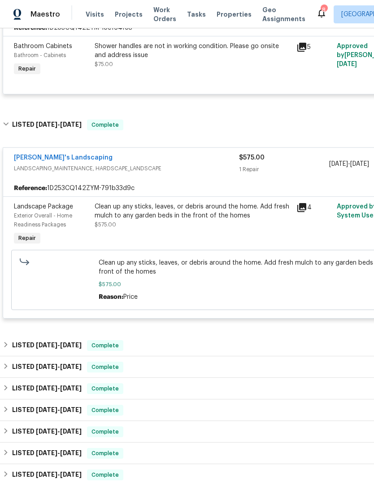
click at [211, 162] on div "Baraiac's Landscaping" at bounding box center [126, 158] width 225 height 11
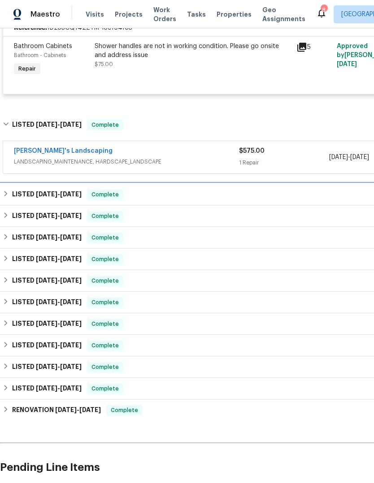
click at [189, 189] on div "LISTED 3/11/25 - 3/19/25 Complete" at bounding box center [253, 195] width 507 height 22
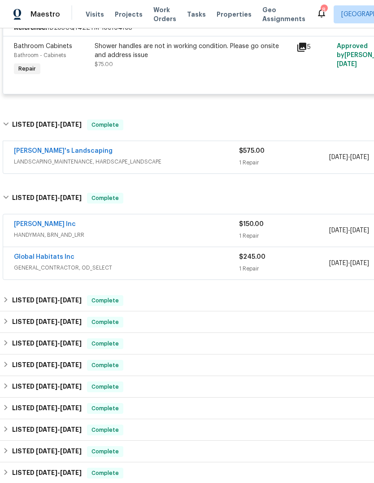
click at [206, 233] on span "HANDYMAN, BRN_AND_LRR" at bounding box center [126, 234] width 225 height 9
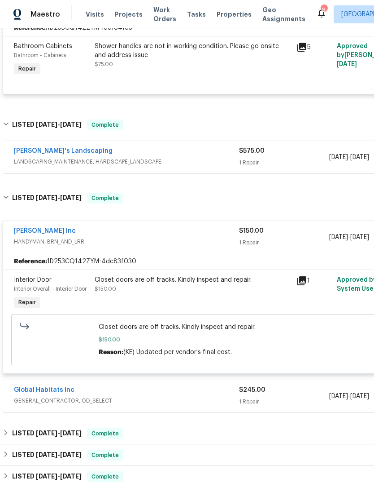
click at [214, 237] on div "[PERSON_NAME] Inc" at bounding box center [126, 231] width 225 height 11
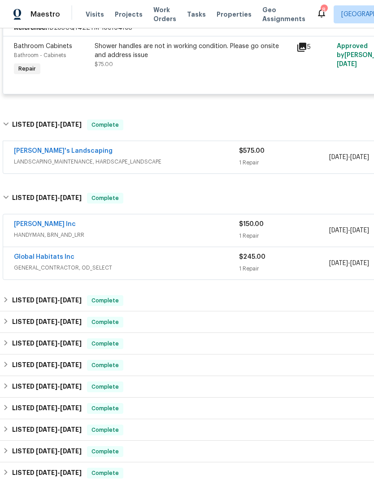
click at [202, 264] on span "GENERAL_CONTRACTOR, OD_SELECT" at bounding box center [126, 267] width 225 height 9
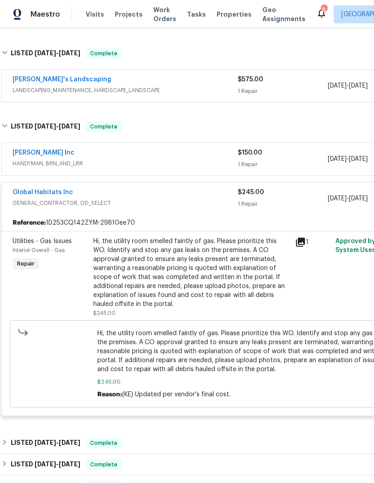
scroll to position [658, 2]
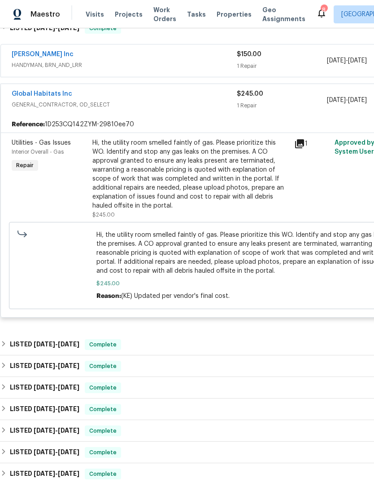
click at [213, 97] on div "Global Habitats Inc" at bounding box center [124, 94] width 225 height 11
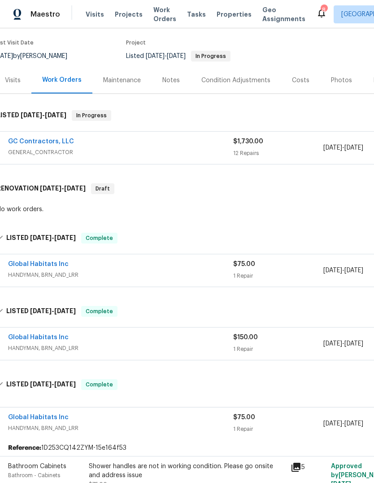
scroll to position [69, 6]
click at [133, 275] on span "HANDYMAN, BRN_AND_LRR" at bounding box center [120, 275] width 225 height 9
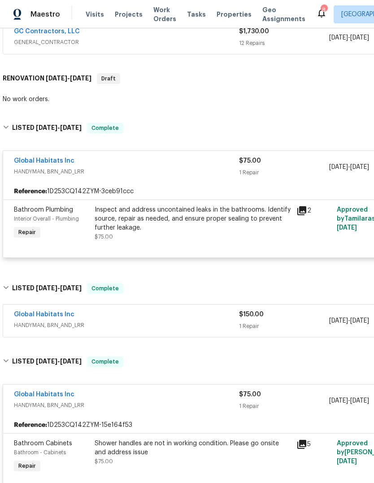
scroll to position [182, 0]
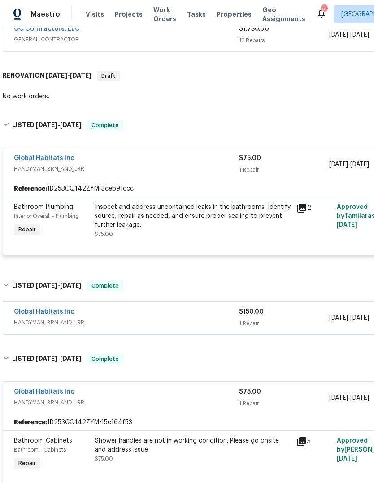
click at [149, 324] on span "HANDYMAN, BRN_AND_LRR" at bounding box center [126, 322] width 225 height 9
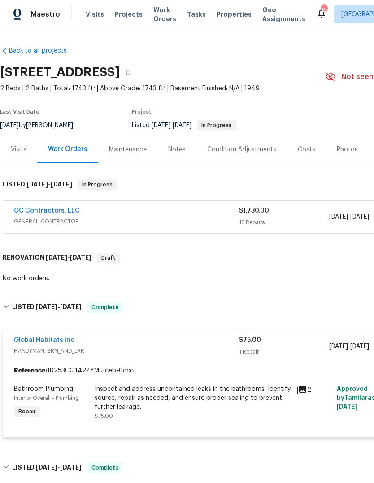
scroll to position [0, 0]
click at [66, 210] on link "GC Contractors, LLC" at bounding box center [47, 210] width 66 height 6
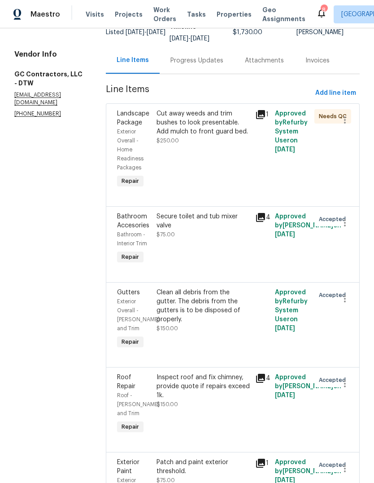
scroll to position [244, 0]
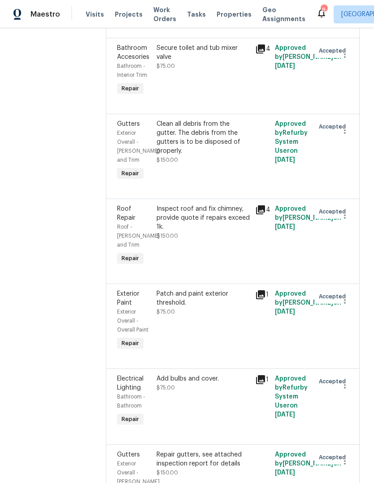
click at [260, 48] on icon at bounding box center [260, 49] width 11 height 11
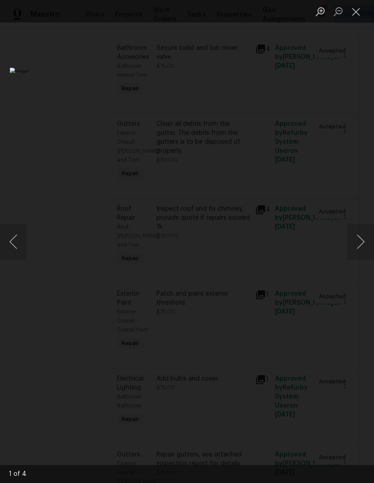
click at [355, 10] on button "Close lightbox" at bounding box center [356, 12] width 18 height 16
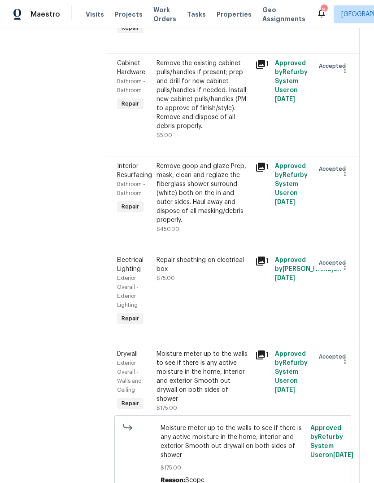
scroll to position [776, 0]
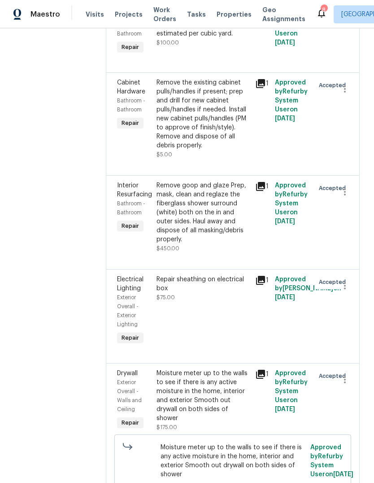
click at [257, 182] on icon at bounding box center [260, 186] width 9 height 9
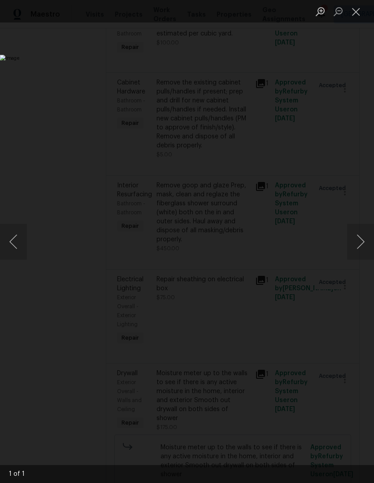
click at [357, 12] on button "Close lightbox" at bounding box center [356, 12] width 18 height 16
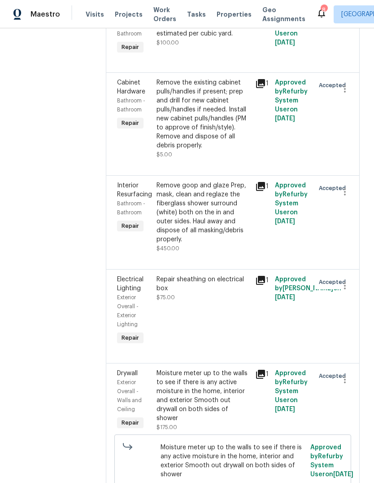
scroll to position [34, 0]
click at [259, 369] on icon at bounding box center [260, 373] width 9 height 9
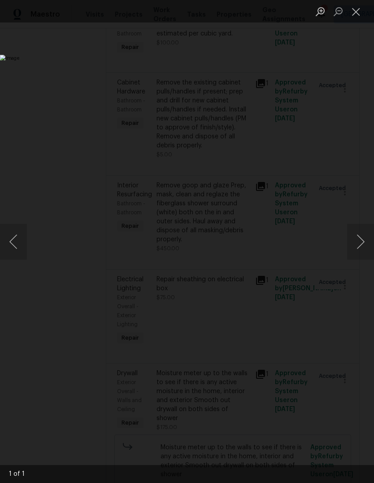
click at [356, 10] on button "Close lightbox" at bounding box center [356, 12] width 18 height 16
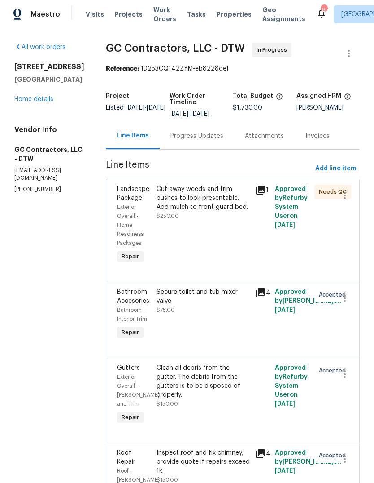
scroll to position [0, 0]
click at [187, 132] on div "Progress Updates" at bounding box center [197, 136] width 53 height 9
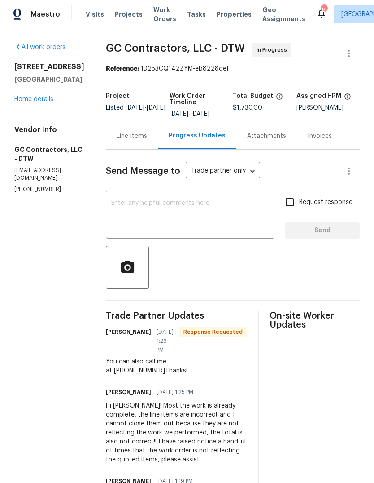
click at [120, 123] on div "Line Items" at bounding box center [132, 136] width 52 height 26
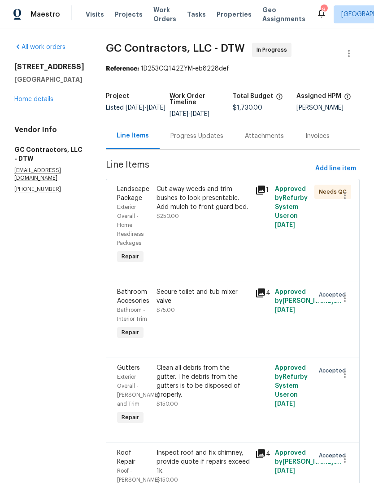
click at [185, 132] on div "Progress Updates" at bounding box center [197, 136] width 53 height 9
